Goal: Task Accomplishment & Management: Manage account settings

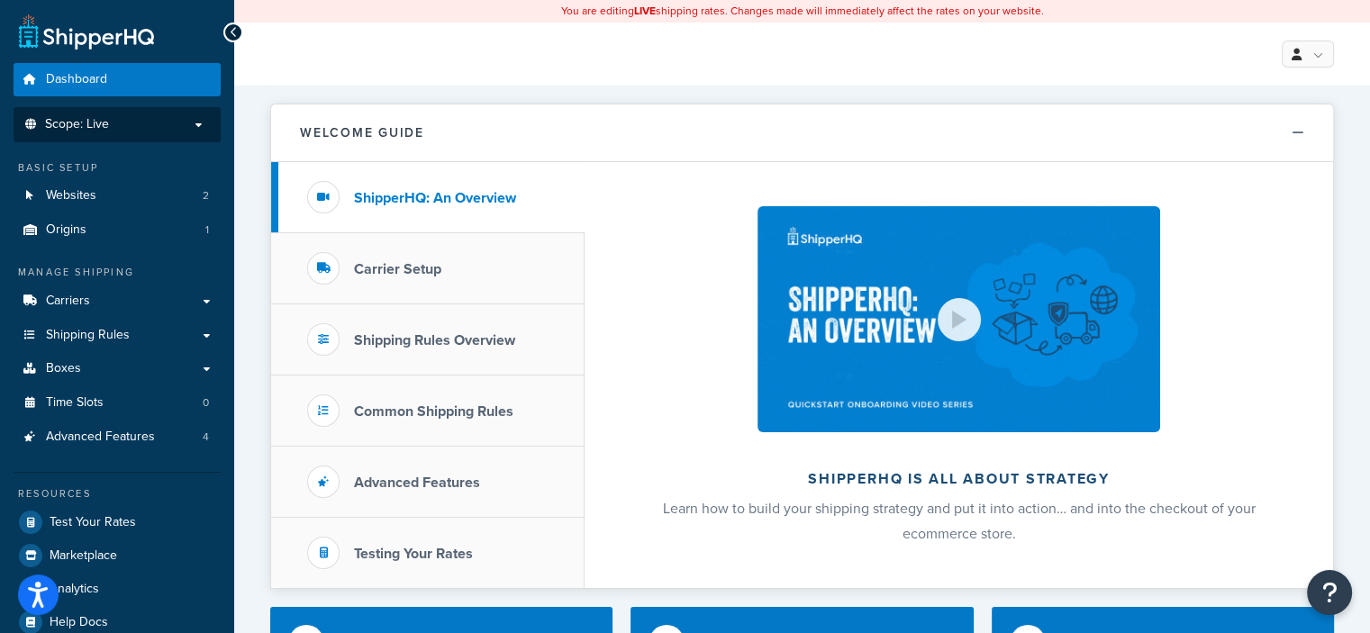
click at [190, 123] on p "Scope: Live" at bounding box center [117, 124] width 191 height 15
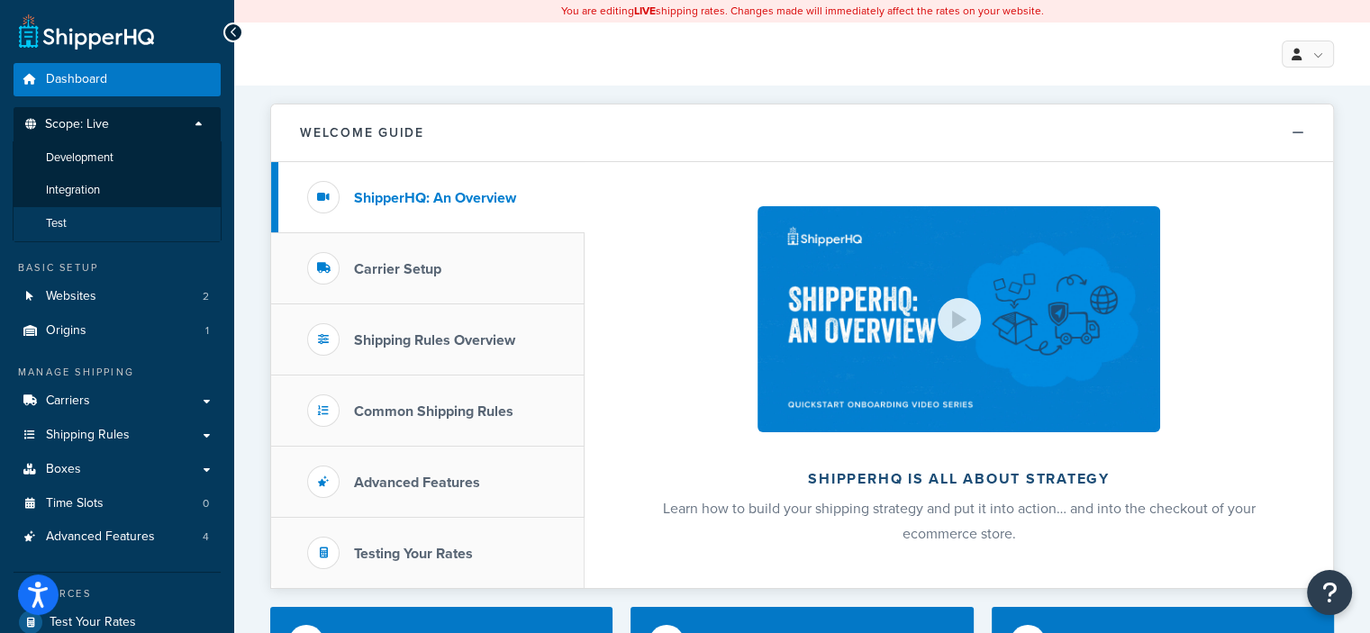
click at [110, 212] on li "Test" at bounding box center [117, 223] width 209 height 33
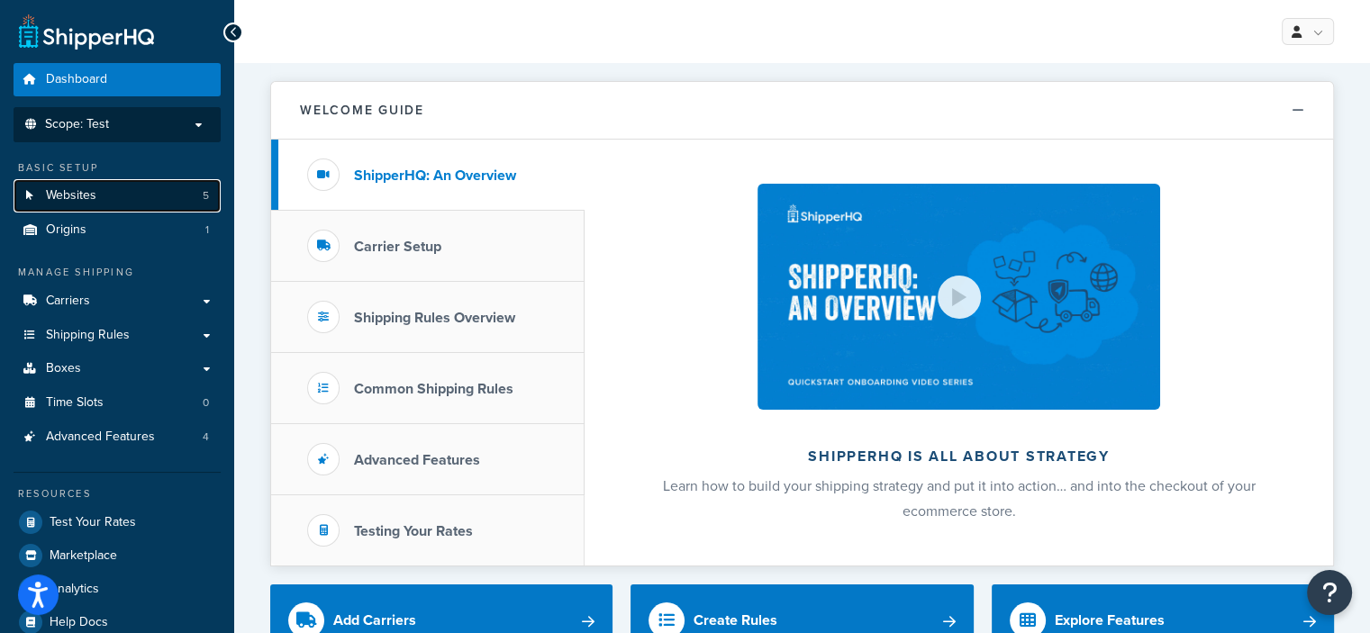
click at [164, 193] on link "Websites 5" at bounding box center [117, 195] width 207 height 33
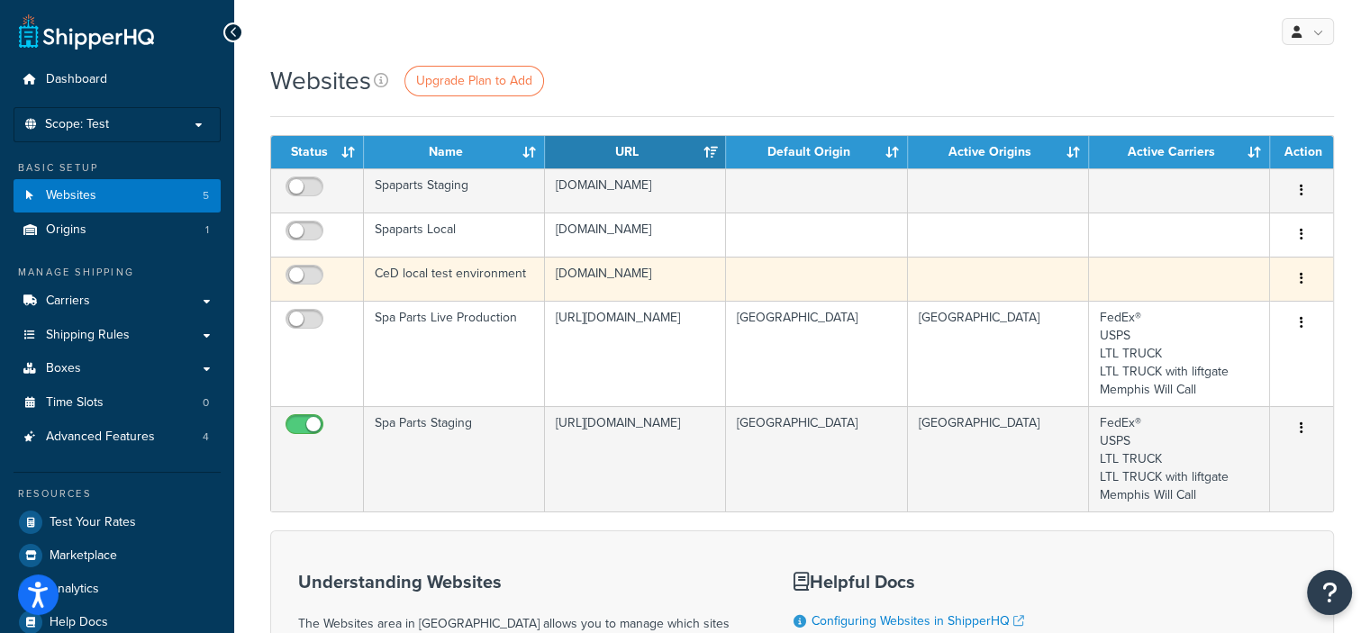
drag, startPoint x: 371, startPoint y: 270, endPoint x: 697, endPoint y: 284, distance: 326.2
click at [697, 284] on tr "CeD local test environment [DOMAIN_NAME] Edit [GEOGRAPHIC_DATA]" at bounding box center [802, 279] width 1062 height 44
copy tr "CeD local test environment [DOMAIN_NAME]"
